Goal: Transaction & Acquisition: Purchase product/service

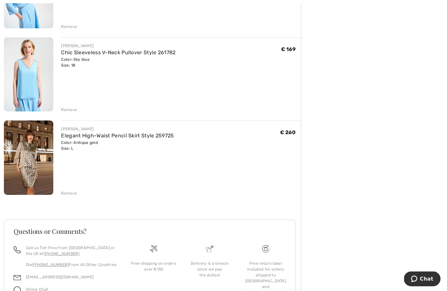
scroll to position [382, 0]
click at [69, 194] on div "Remove" at bounding box center [69, 193] width 16 height 6
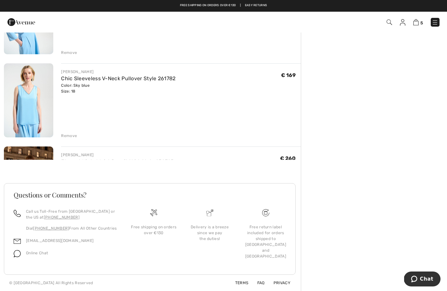
scroll to position [305, 0]
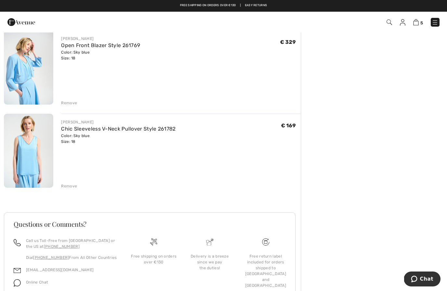
click at [68, 104] on div "Remove" at bounding box center [69, 103] width 16 height 6
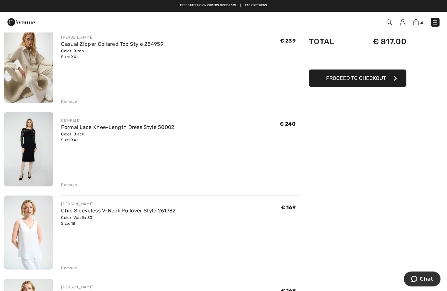
scroll to position [54, 0]
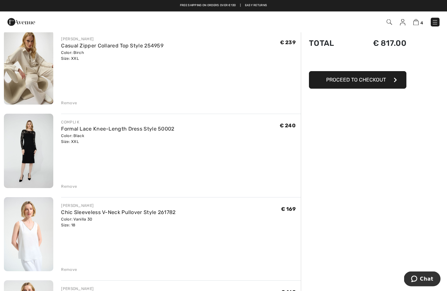
click at [28, 147] on img at bounding box center [28, 151] width 49 height 74
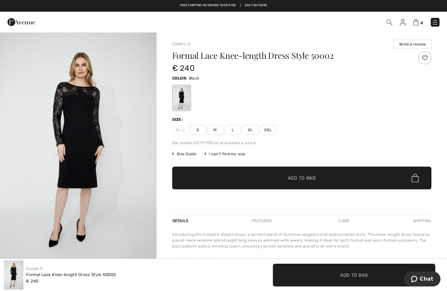
click at [95, 144] on img "1 / 4" at bounding box center [78, 149] width 157 height 235
click at [275, 133] on span "XXL" at bounding box center [268, 130] width 16 height 10
click at [418, 21] on img at bounding box center [416, 22] width 6 height 6
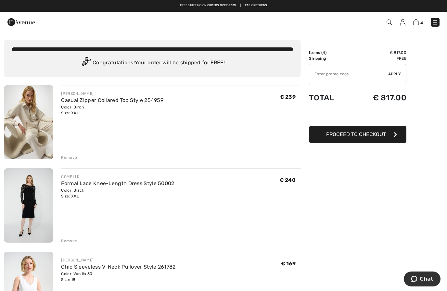
click at [26, 140] on img at bounding box center [28, 122] width 49 height 74
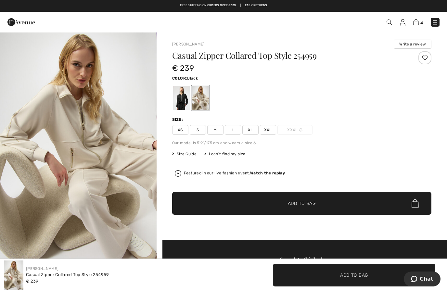
click at [181, 104] on div at bounding box center [181, 98] width 17 height 24
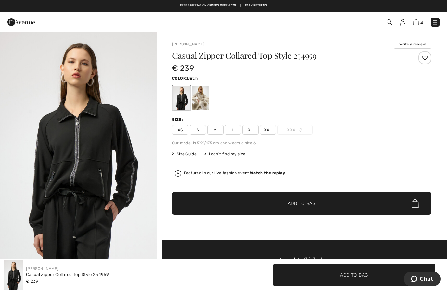
click at [198, 102] on div at bounding box center [200, 98] width 17 height 24
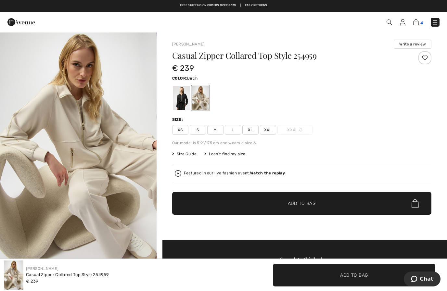
click at [418, 22] on img at bounding box center [416, 22] width 6 height 6
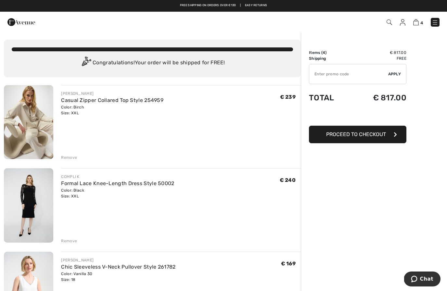
click at [69, 159] on div "Remove" at bounding box center [69, 158] width 16 height 6
